Goal: Information Seeking & Learning: Learn about a topic

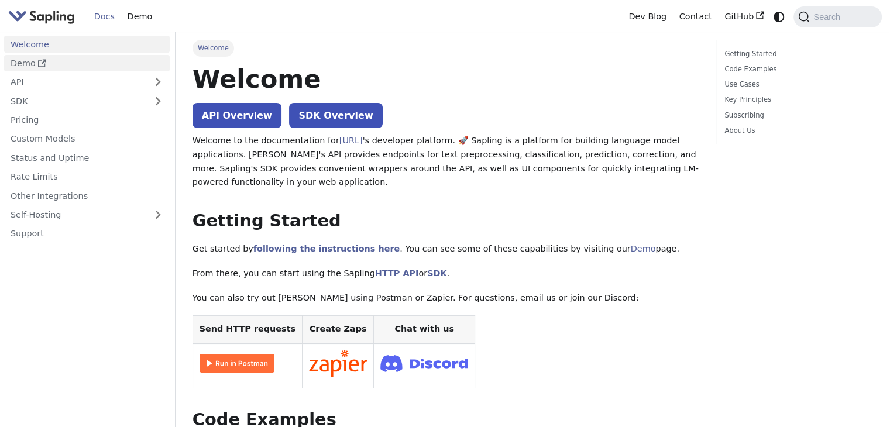
click at [33, 64] on link "Demo" at bounding box center [87, 63] width 166 height 17
